Goal: Check status: Check status

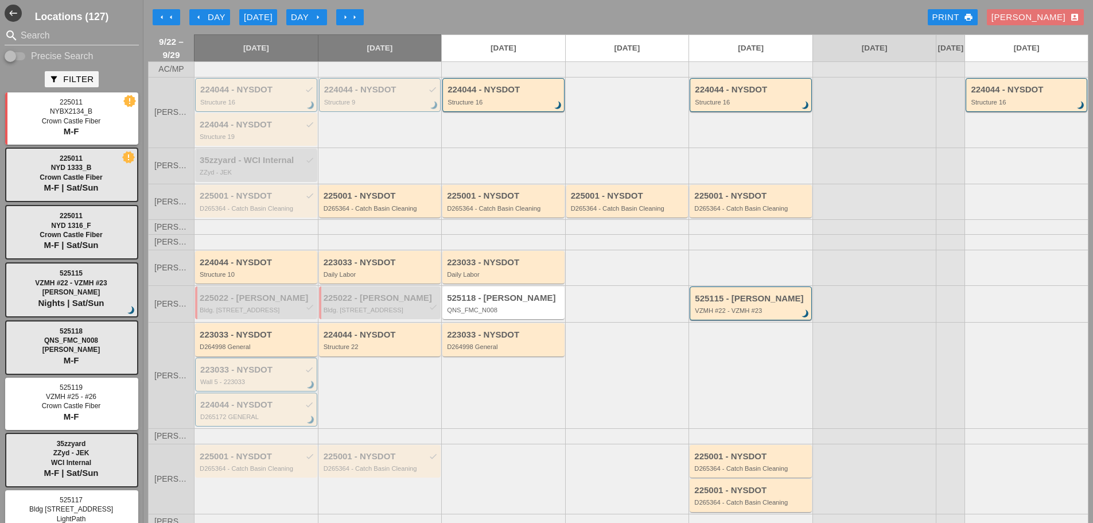
click at [307, 18] on div "Day arrow_right" at bounding box center [307, 17] width 32 height 13
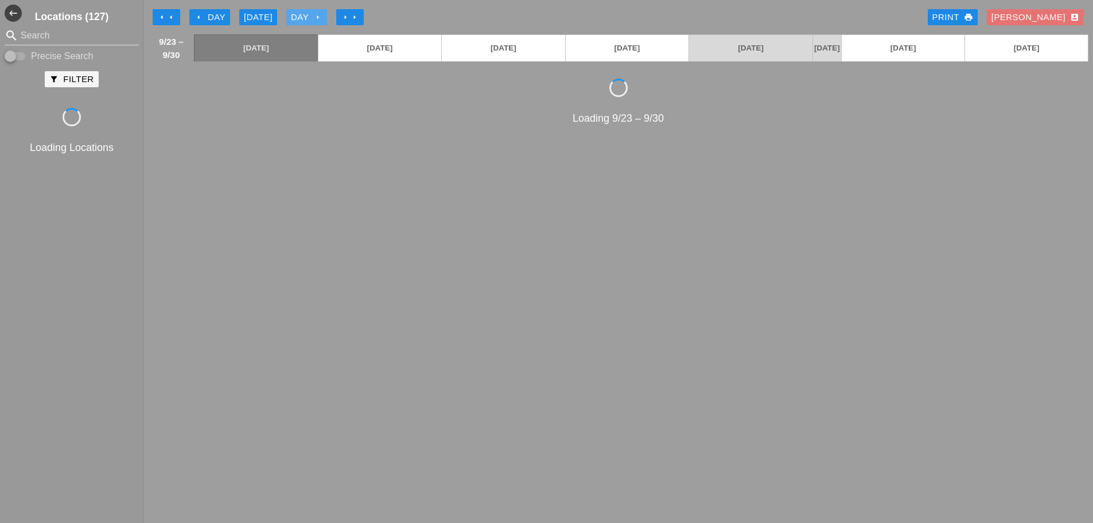
click at [307, 18] on div "Day arrow_right" at bounding box center [307, 17] width 32 height 13
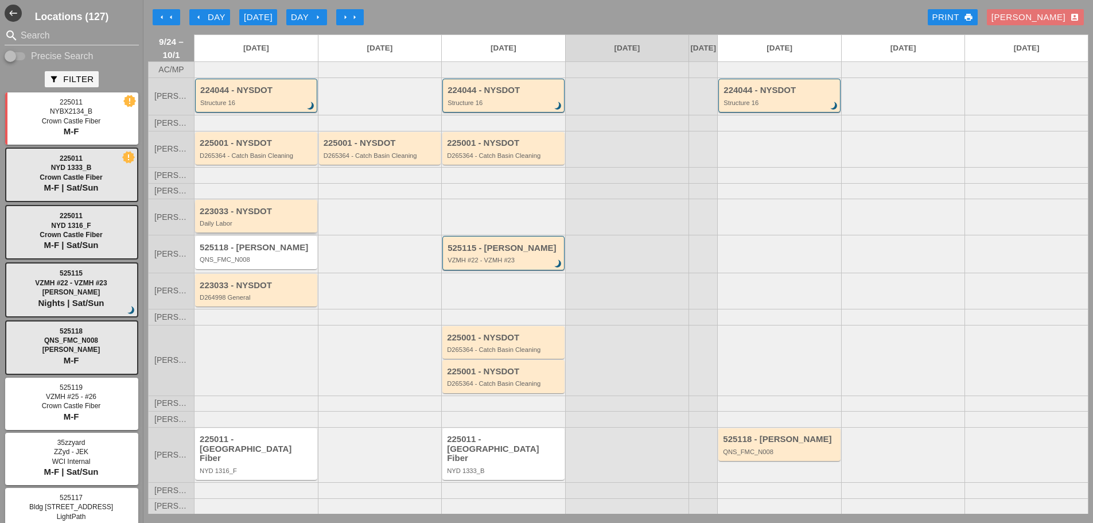
click at [241, 227] on div "Daily Labor" at bounding box center [257, 223] width 115 height 7
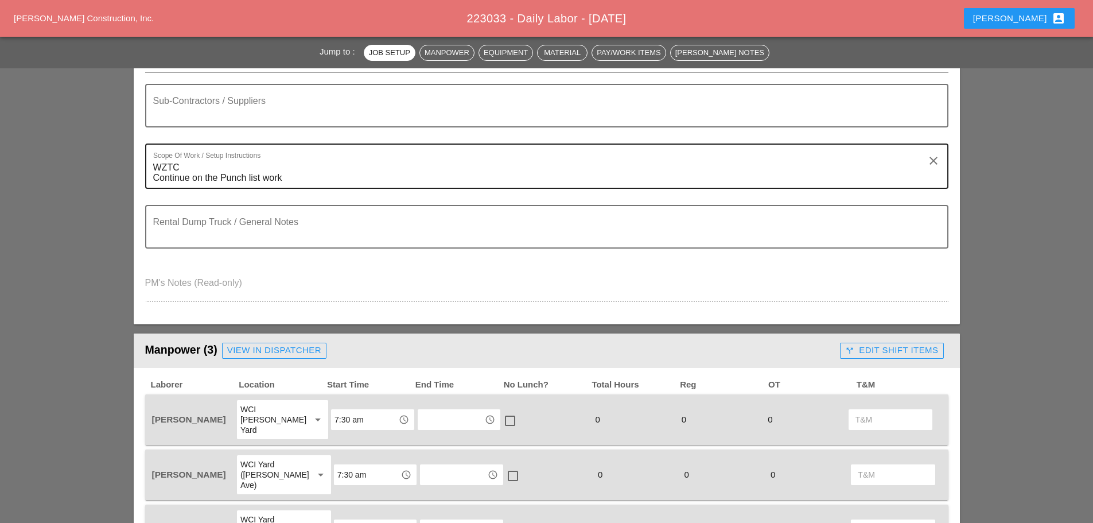
scroll to position [344, 0]
